Goal: Task Accomplishment & Management: Use online tool/utility

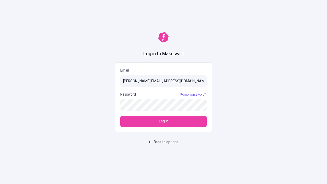
type input "sasha+test-ui@makeswift.com"
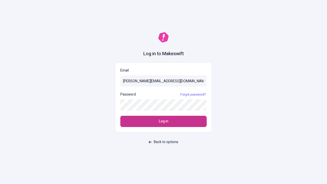
click at [164, 121] on span "Log in" at bounding box center [163, 122] width 9 height 6
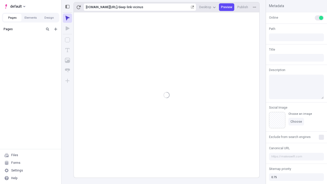
type input "/deep-link-vicinus"
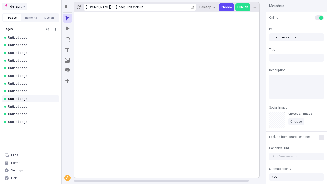
click at [14, 6] on span "default" at bounding box center [16, 6] width 12 height 6
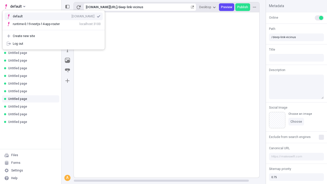
click at [72, 15] on div "[DOMAIN_NAME]" at bounding box center [83, 16] width 23 height 4
click at [56, 29] on icon "Add new" at bounding box center [55, 29] width 3 height 3
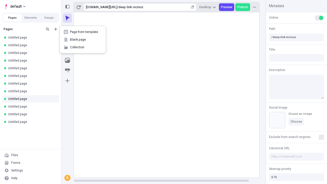
click at [83, 40] on span "Blank page" at bounding box center [86, 40] width 32 height 4
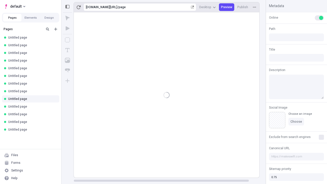
type input "/page"
